Goal: Task Accomplishment & Management: Manage account settings

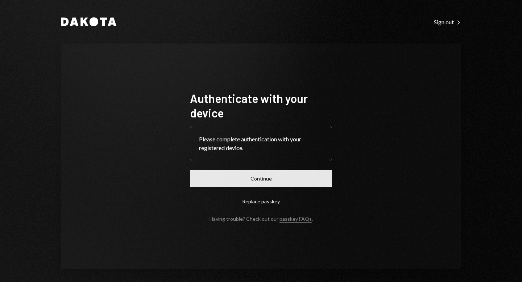
click at [259, 179] on button "Continue" at bounding box center [261, 178] width 142 height 17
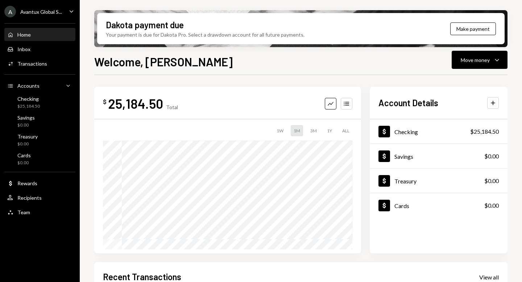
click at [46, 13] on div "Avantux Global S..." at bounding box center [41, 12] width 42 height 6
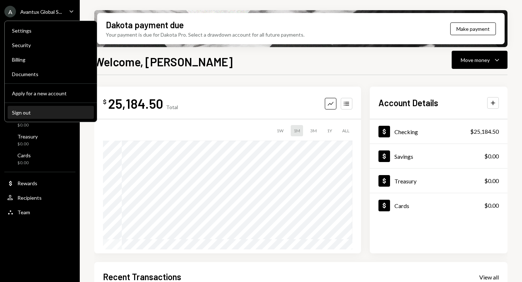
click at [46, 116] on button "Sign out" at bounding box center [51, 112] width 86 height 13
